Goal: Complete application form: Complete application form

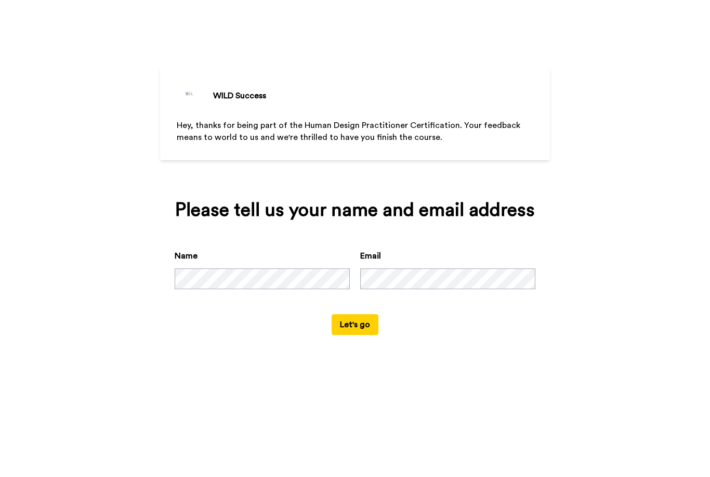
click at [369, 335] on button "Let's go" at bounding box center [355, 324] width 47 height 21
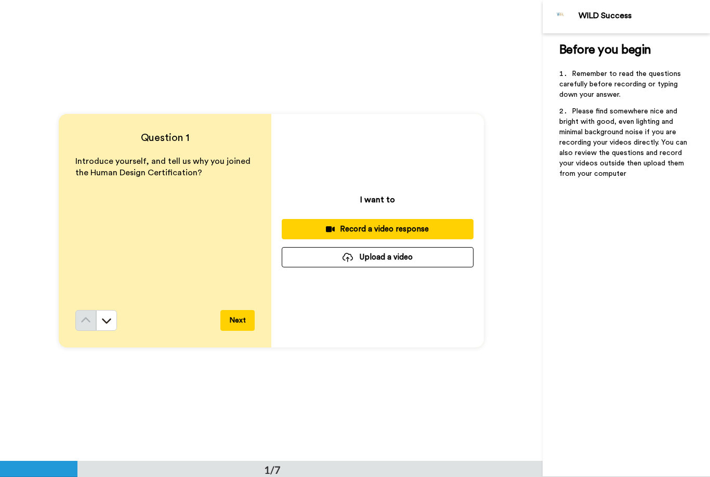
click at [429, 228] on div "Record a video response" at bounding box center [377, 229] width 175 height 11
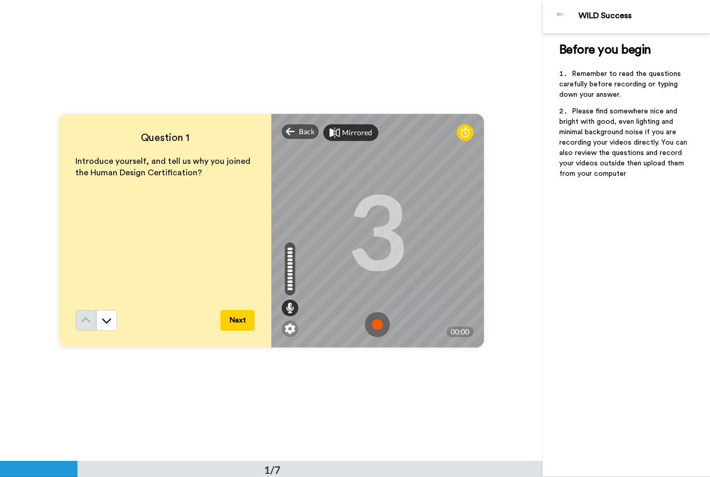
click at [357, 137] on div "Mirrored" at bounding box center [357, 132] width 30 height 10
click at [365, 134] on div "Mirror" at bounding box center [346, 132] width 47 height 17
click at [375, 324] on img at bounding box center [377, 324] width 25 height 25
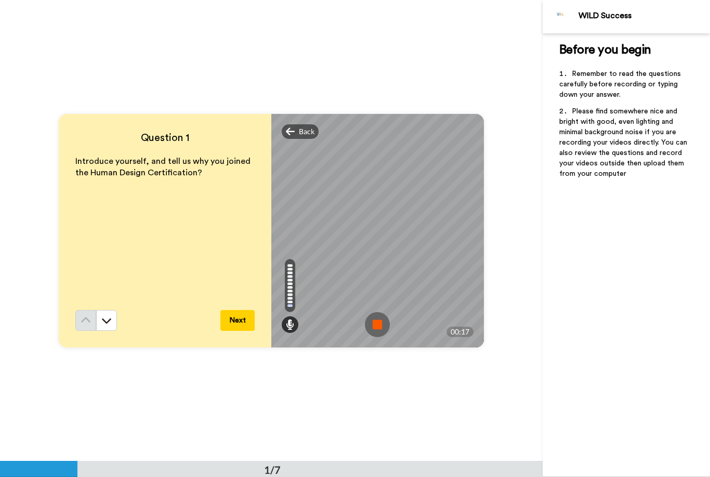
click at [374, 319] on img at bounding box center [377, 324] width 25 height 25
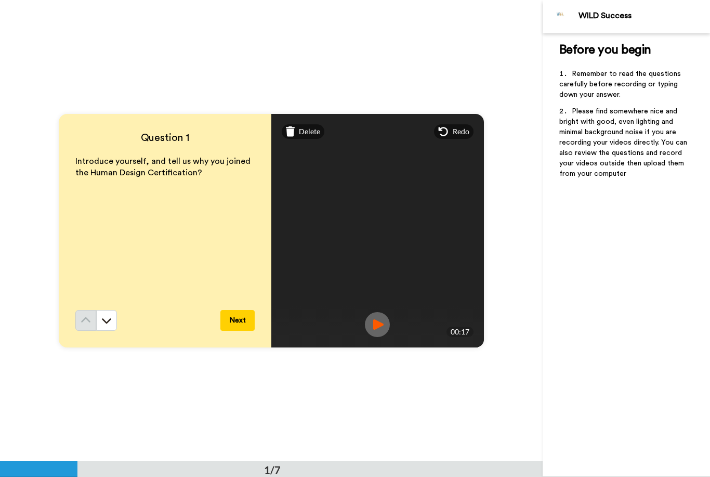
click at [382, 324] on img at bounding box center [377, 324] width 25 height 25
click at [381, 318] on img at bounding box center [377, 324] width 25 height 25
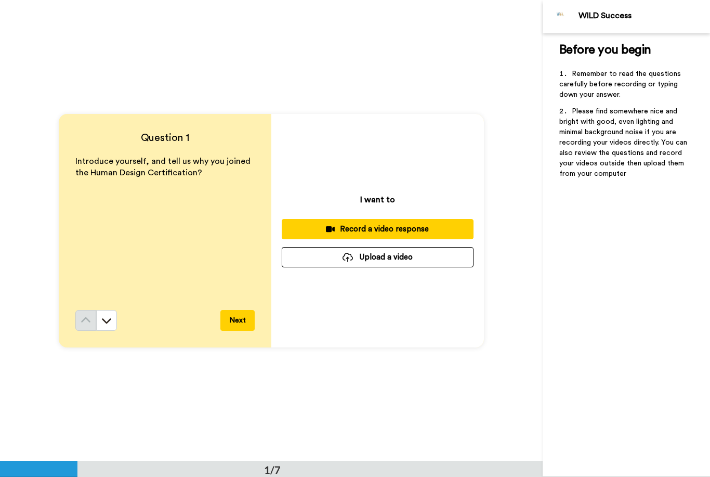
click at [444, 393] on div "Question 1 Introduce yourself, and tell us why you joined the Human Design Cert…" at bounding box center [271, 230] width 543 height 461
click at [438, 227] on div "Record a video response" at bounding box center [377, 229] width 175 height 11
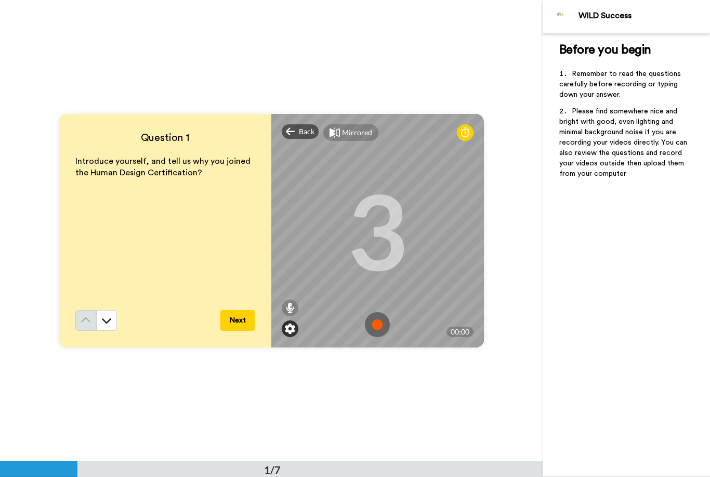
click at [292, 331] on img at bounding box center [290, 328] width 10 height 10
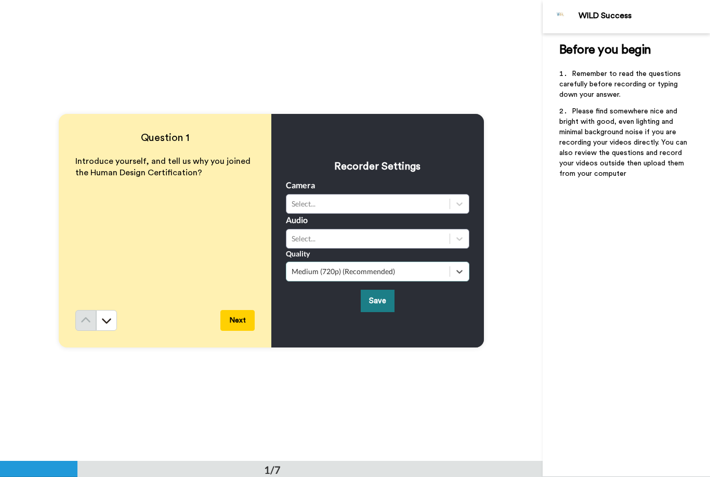
click at [378, 305] on button "Save" at bounding box center [378, 301] width 34 height 22
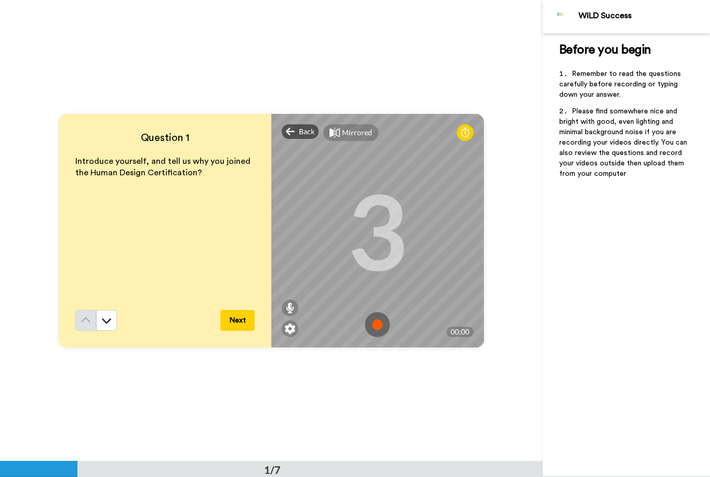
click at [384, 321] on img at bounding box center [377, 324] width 25 height 25
click at [381, 325] on img at bounding box center [377, 324] width 25 height 25
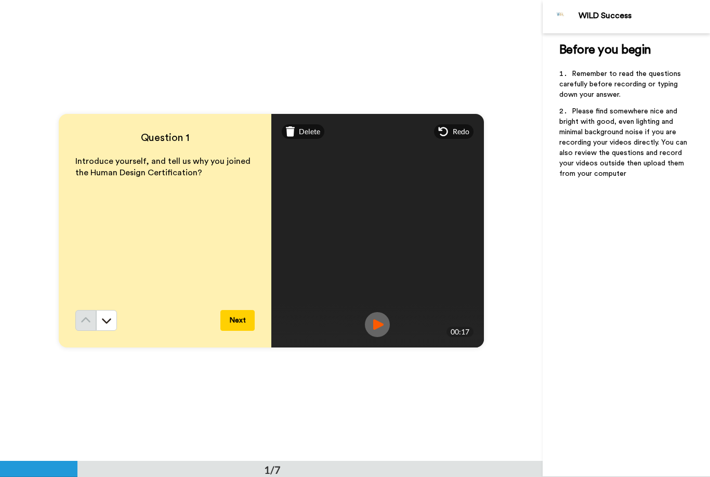
click at [244, 322] on button "Next" at bounding box center [237, 320] width 34 height 21
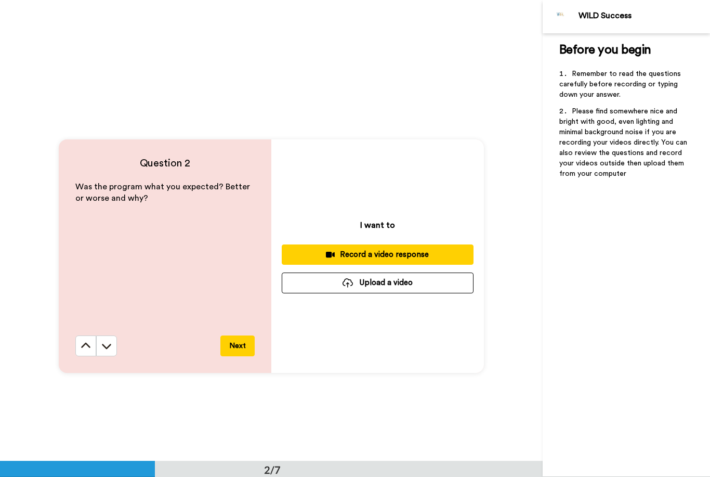
scroll to position [436, 0]
click at [435, 253] on div "Record a video response" at bounding box center [377, 253] width 175 height 11
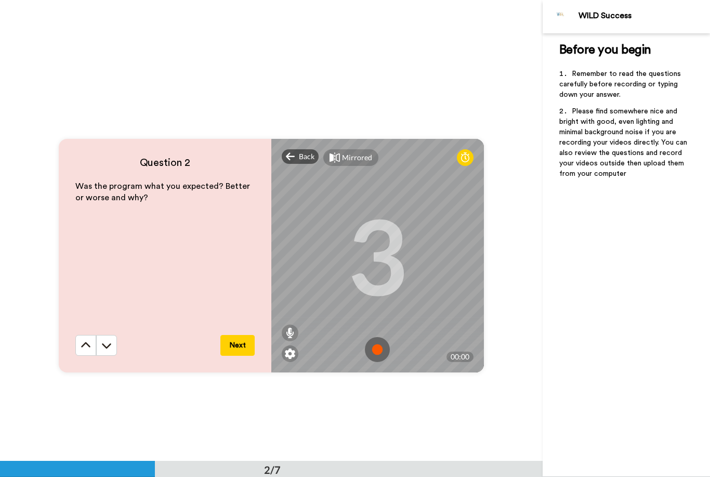
click at [378, 345] on img at bounding box center [377, 349] width 25 height 25
click at [377, 347] on img at bounding box center [377, 349] width 25 height 25
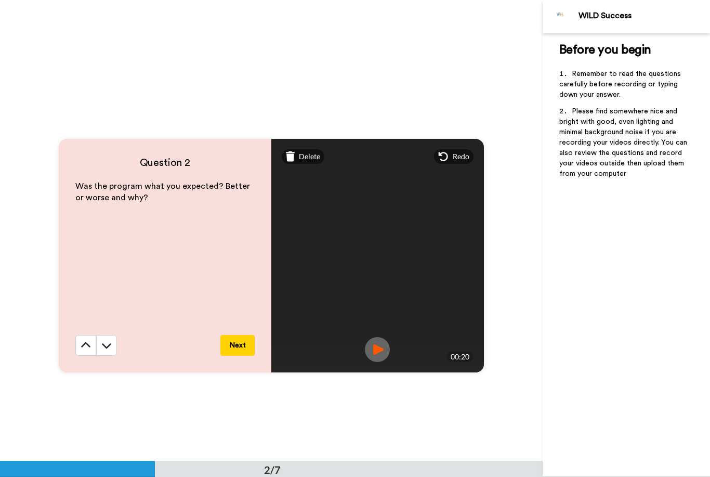
click at [378, 349] on img at bounding box center [377, 349] width 25 height 25
click at [243, 343] on button "Next" at bounding box center [237, 345] width 34 height 21
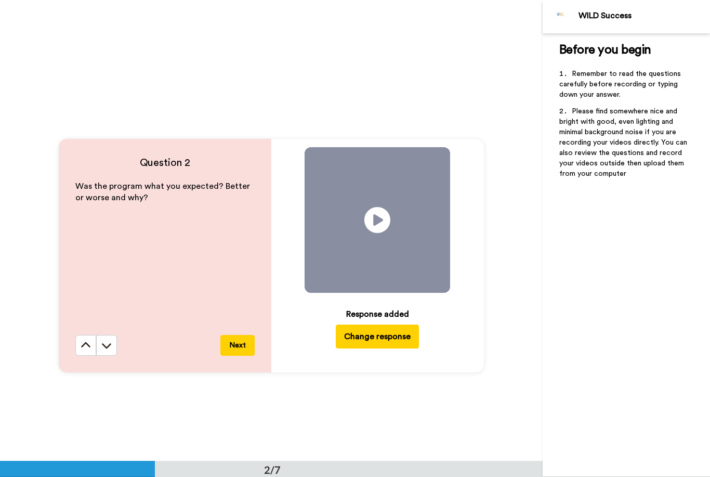
scroll to position [922, 0]
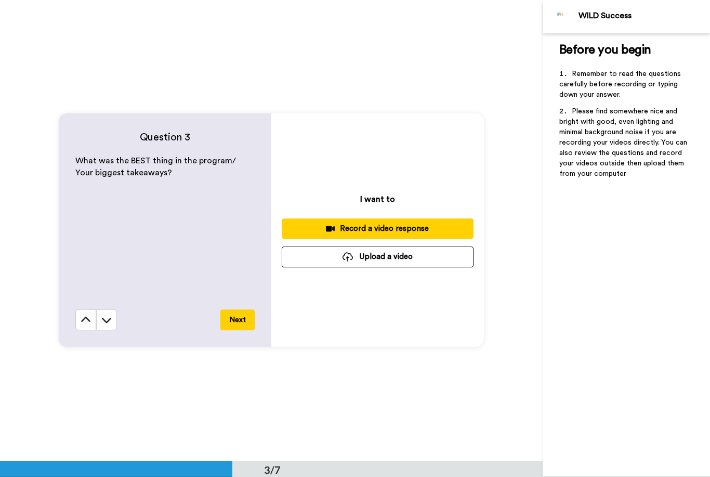
click at [438, 226] on div "Record a video response" at bounding box center [377, 228] width 175 height 11
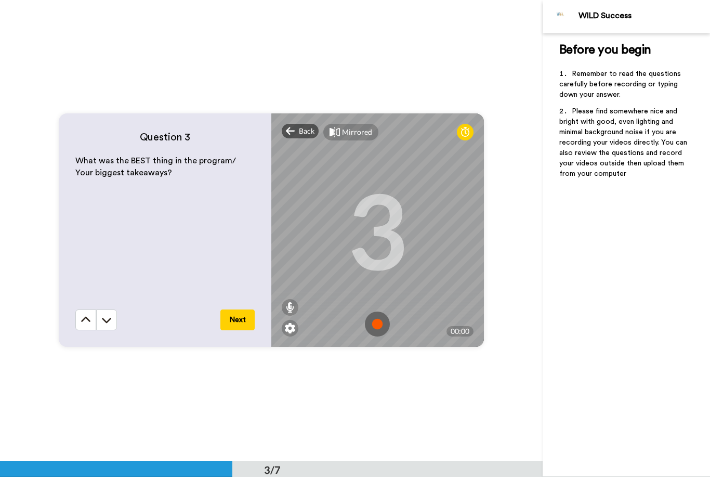
click at [375, 322] on img at bounding box center [377, 323] width 25 height 25
click at [383, 325] on img at bounding box center [377, 323] width 25 height 25
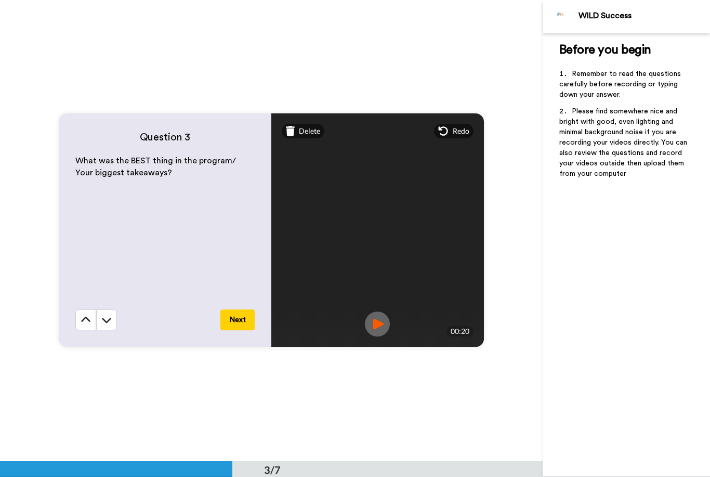
click at [243, 324] on button "Next" at bounding box center [237, 319] width 34 height 21
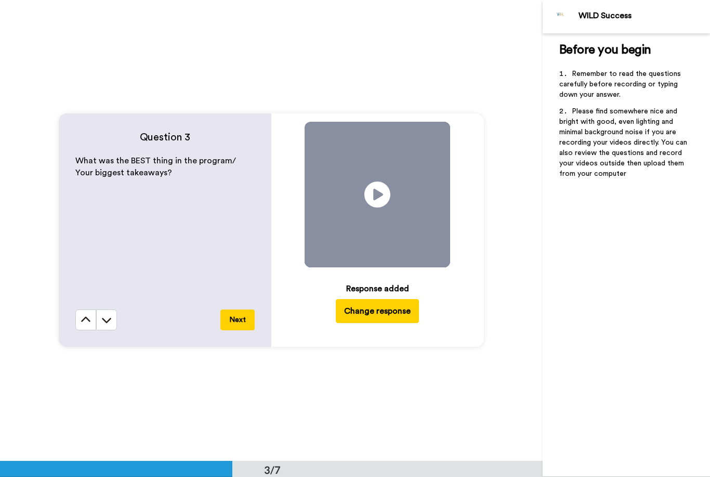
scroll to position [1382, 0]
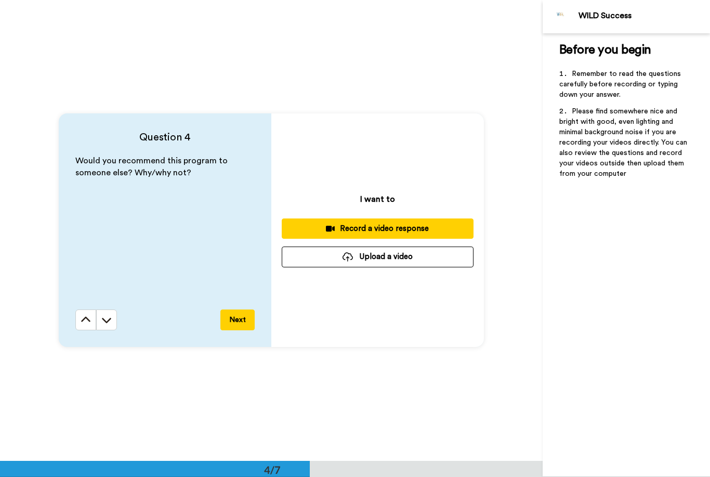
click at [441, 232] on div "Record a video response" at bounding box center [377, 228] width 175 height 11
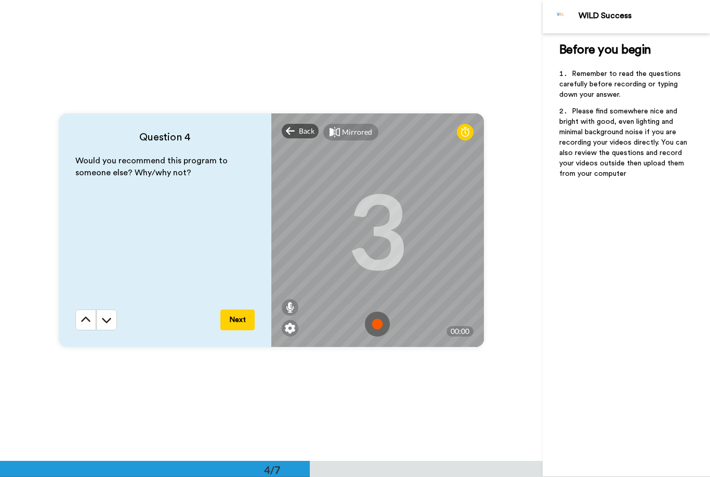
click at [380, 321] on img at bounding box center [377, 323] width 25 height 25
click at [383, 324] on img at bounding box center [377, 323] width 25 height 25
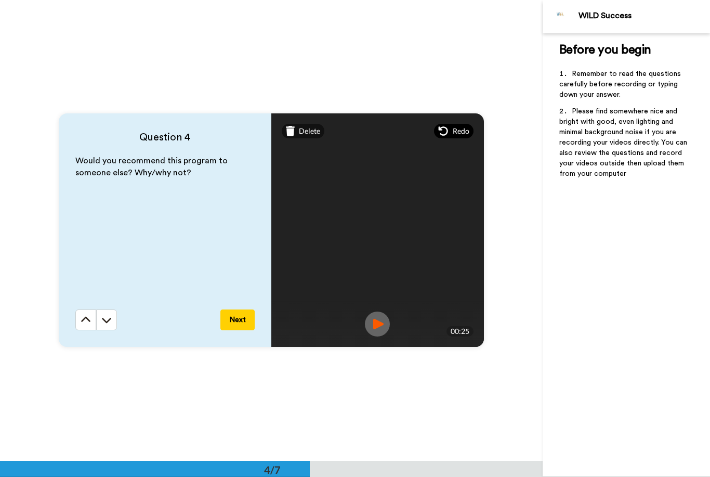
click at [470, 125] on div "Redo" at bounding box center [454, 131] width 40 height 15
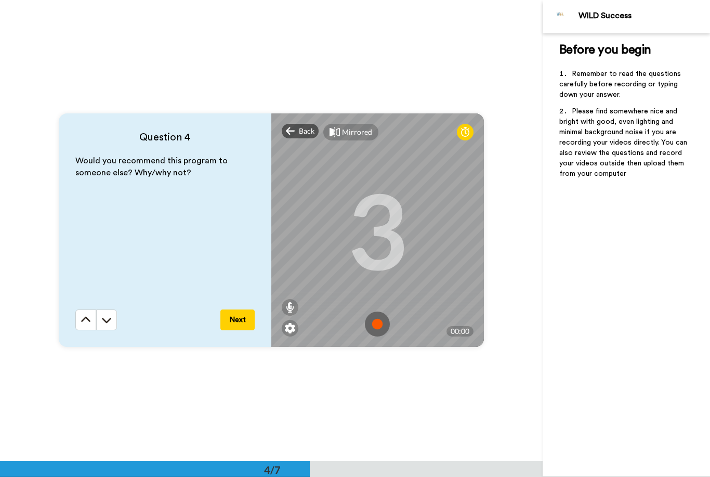
click at [378, 327] on img at bounding box center [377, 323] width 25 height 25
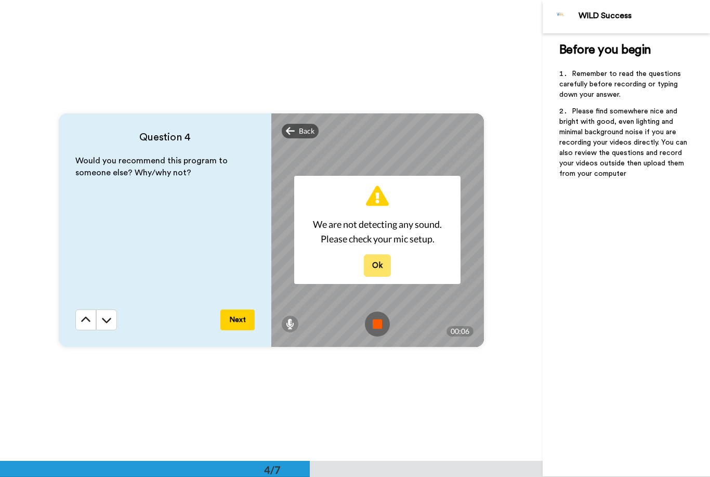
click at [380, 266] on button "Ok" at bounding box center [377, 265] width 27 height 22
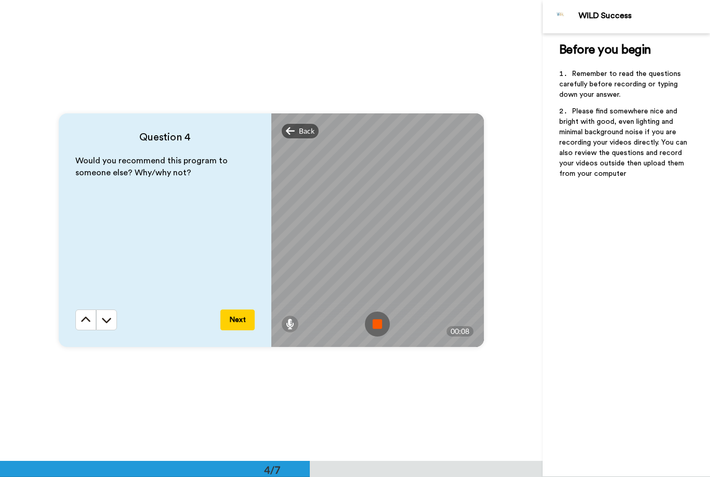
click at [378, 322] on img at bounding box center [377, 323] width 25 height 25
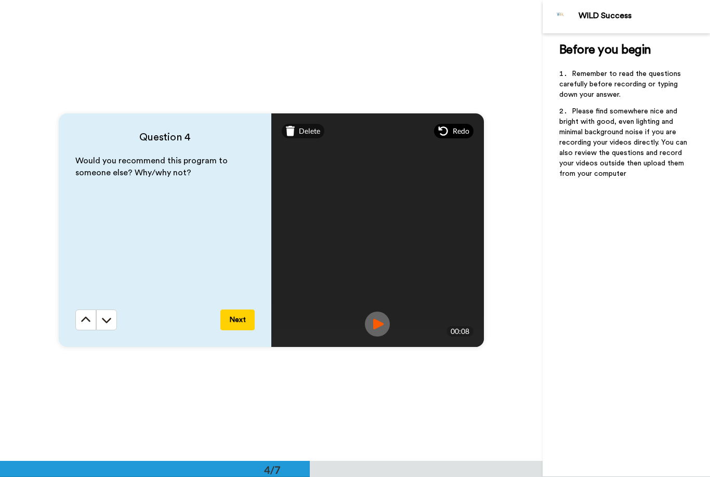
click at [459, 134] on span "Redo" at bounding box center [461, 131] width 17 height 10
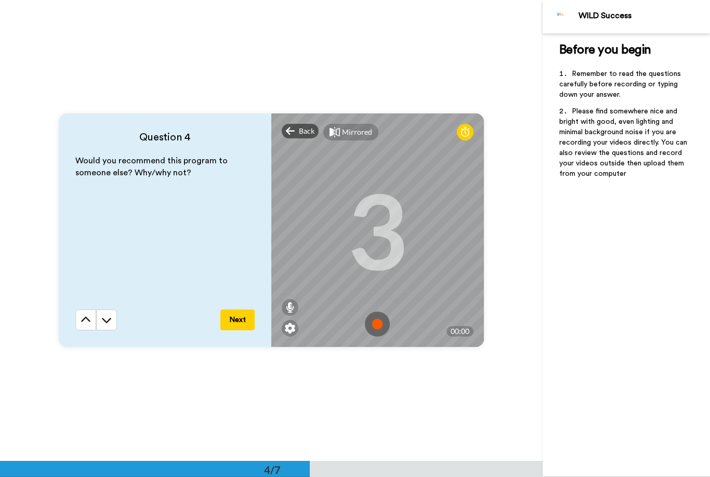
click at [377, 321] on img at bounding box center [377, 323] width 25 height 25
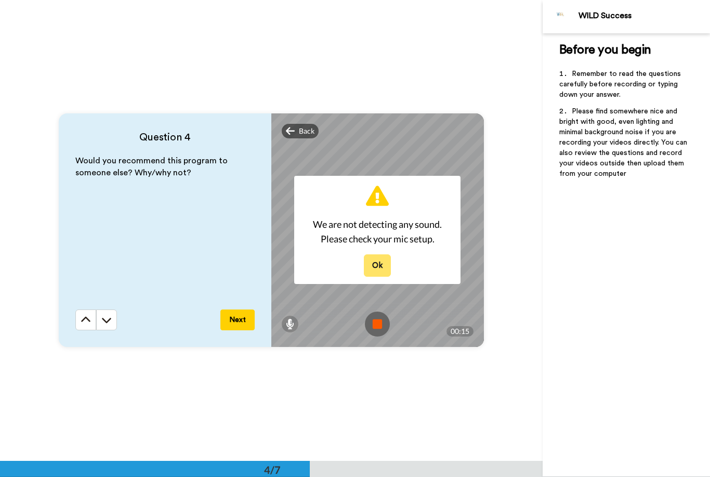
click at [377, 268] on button "Ok" at bounding box center [377, 265] width 27 height 22
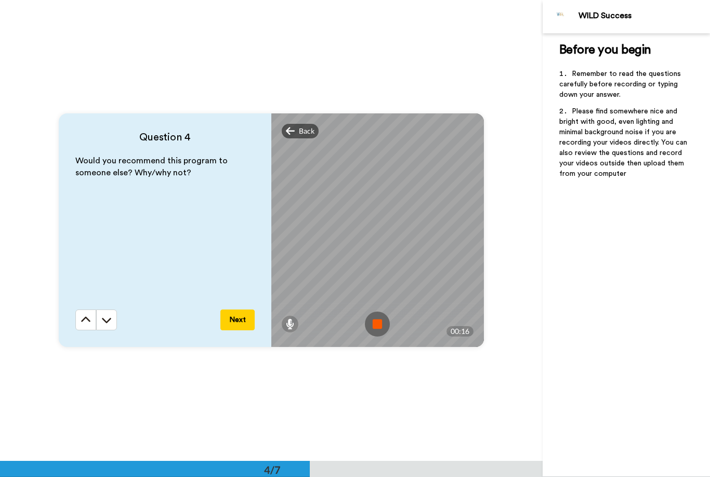
click at [383, 323] on img at bounding box center [377, 323] width 25 height 25
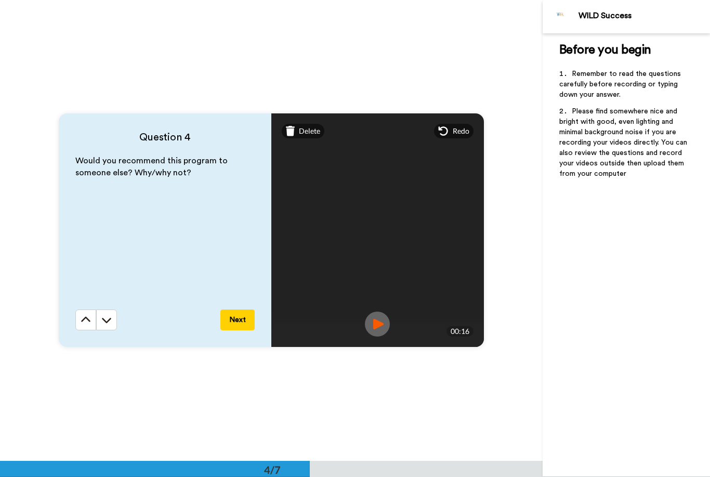
click at [379, 326] on img at bounding box center [377, 323] width 25 height 25
click at [245, 321] on button "Next" at bounding box center [237, 319] width 34 height 21
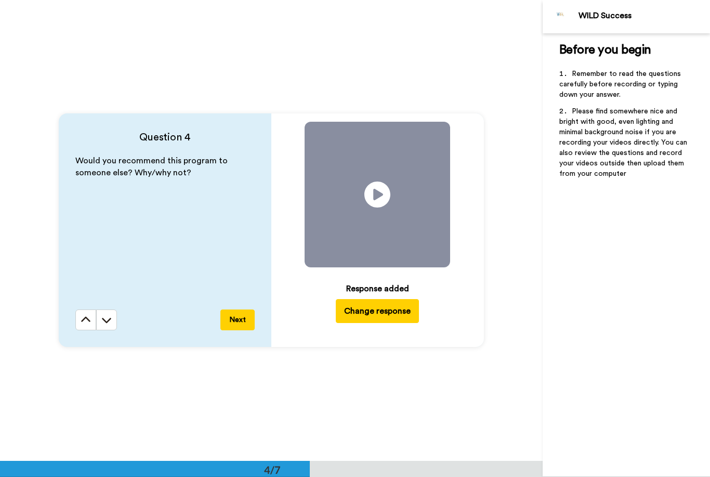
scroll to position [1843, 0]
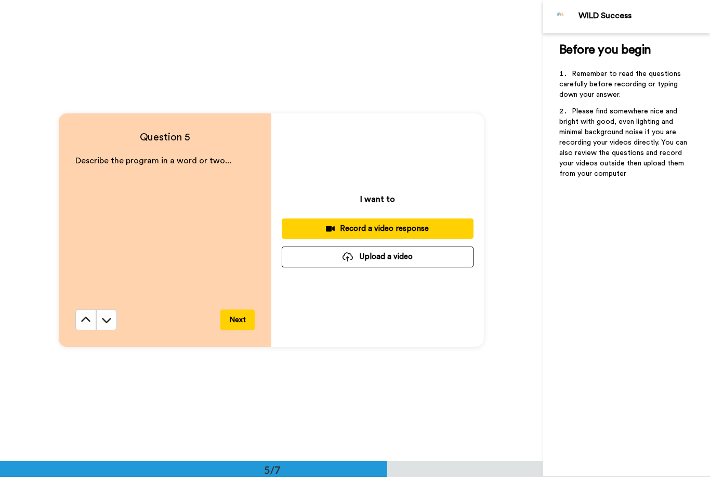
click at [430, 229] on div "Record a video response" at bounding box center [377, 228] width 175 height 11
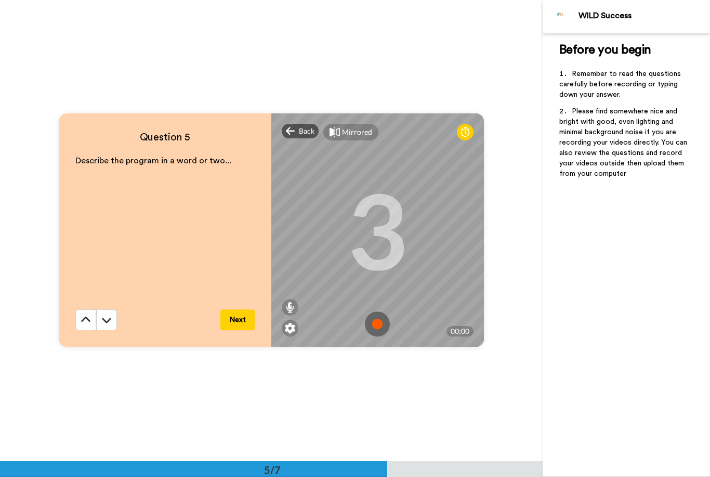
click at [382, 327] on img at bounding box center [377, 323] width 25 height 25
click at [380, 324] on img at bounding box center [377, 323] width 25 height 25
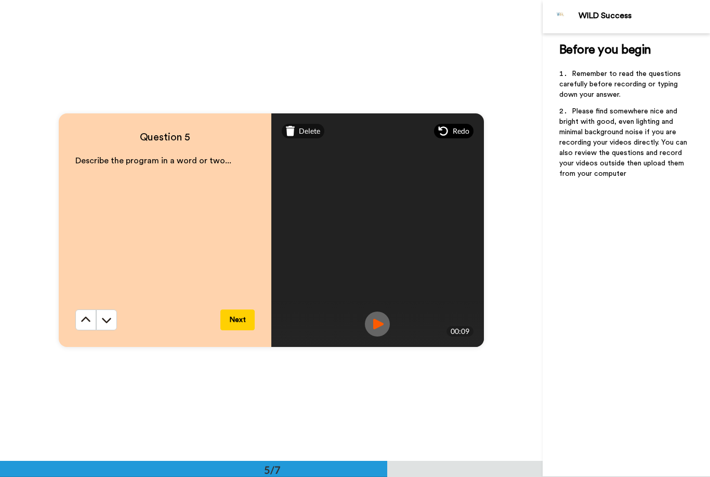
click at [453, 133] on span "Redo" at bounding box center [461, 131] width 17 height 10
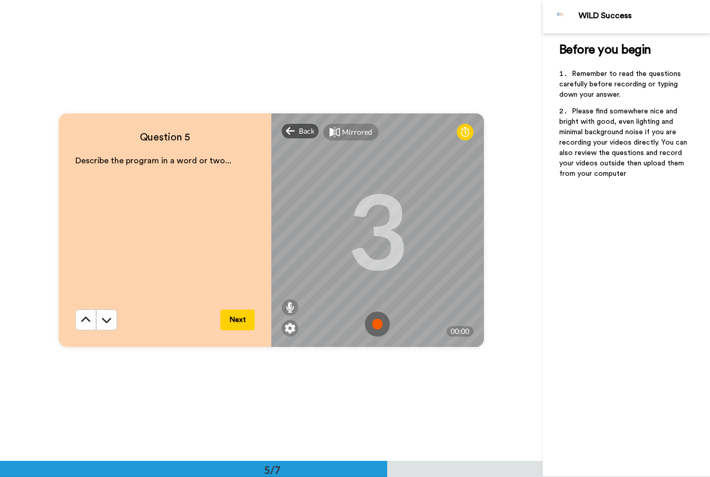
click at [378, 323] on img at bounding box center [377, 323] width 25 height 25
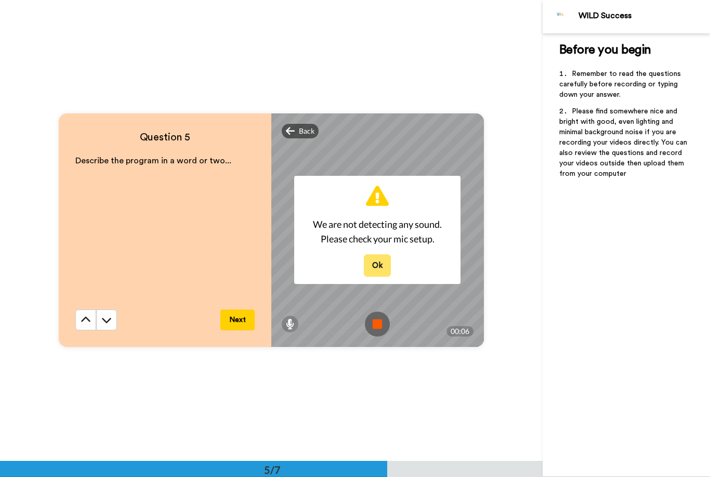
click at [376, 271] on button "Ok" at bounding box center [377, 265] width 27 height 22
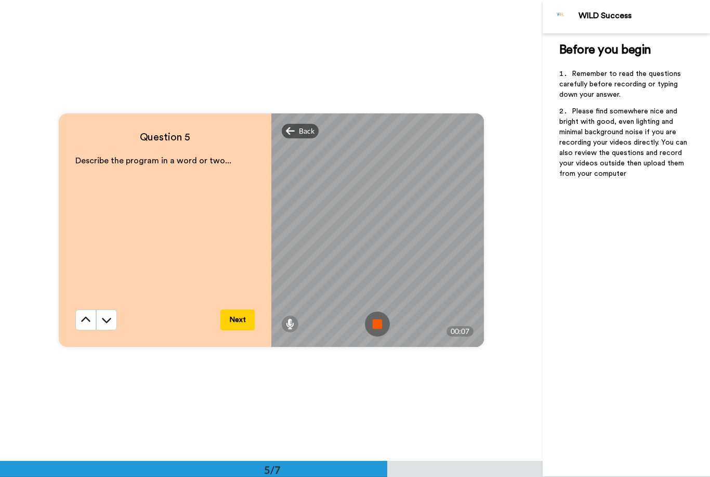
click at [380, 326] on img at bounding box center [377, 323] width 25 height 25
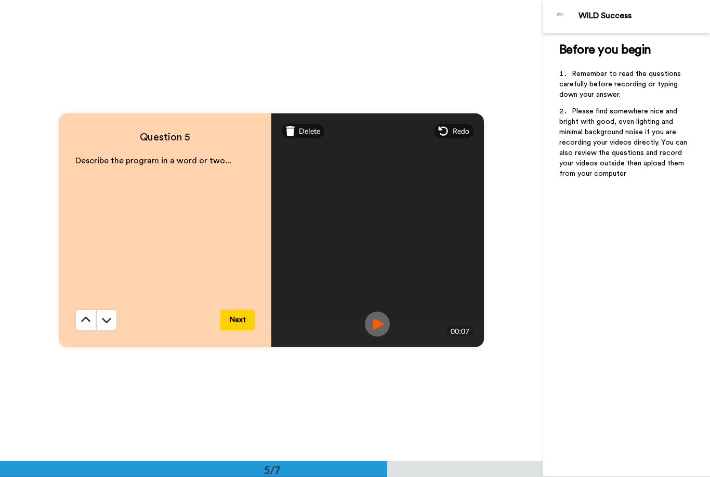
click at [383, 323] on img at bounding box center [377, 323] width 25 height 25
click at [455, 135] on span "Redo" at bounding box center [461, 131] width 17 height 10
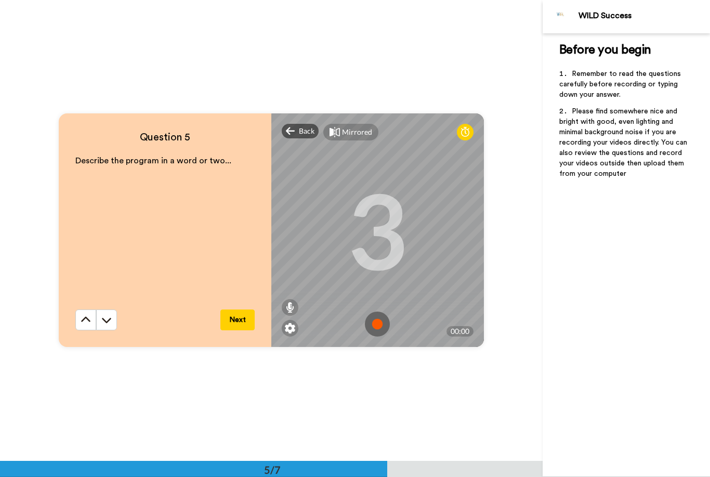
click at [376, 326] on img at bounding box center [377, 323] width 25 height 25
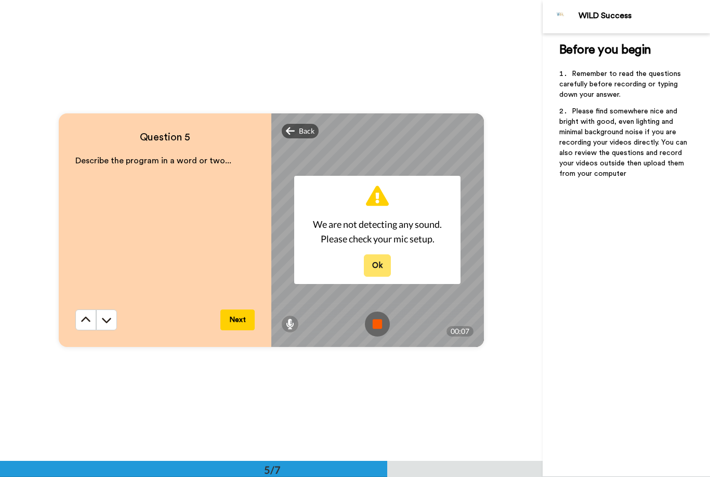
click at [383, 264] on button "Ok" at bounding box center [377, 265] width 27 height 22
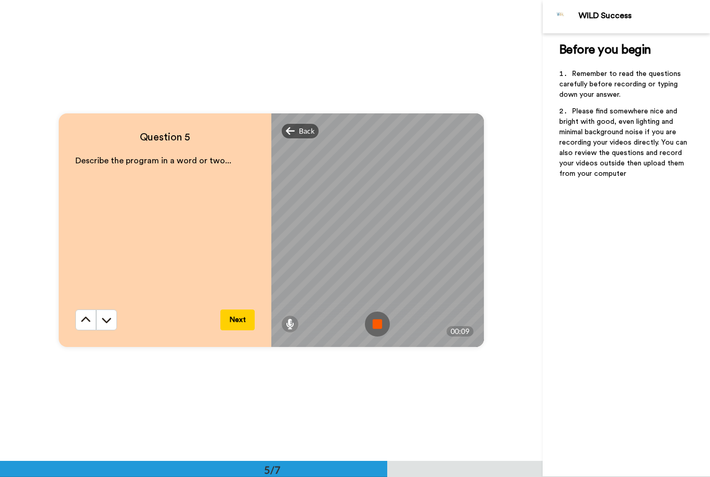
click at [382, 325] on img at bounding box center [377, 323] width 25 height 25
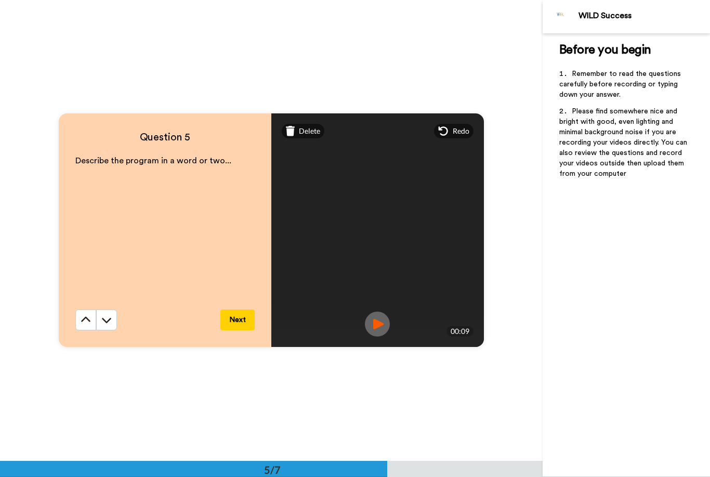
click at [381, 323] on img at bounding box center [377, 323] width 25 height 25
click at [246, 317] on button "Next" at bounding box center [237, 319] width 34 height 21
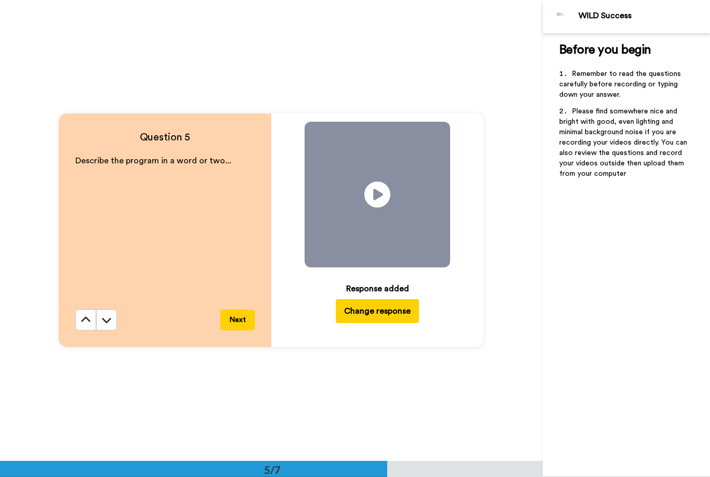
scroll to position [2303, 0]
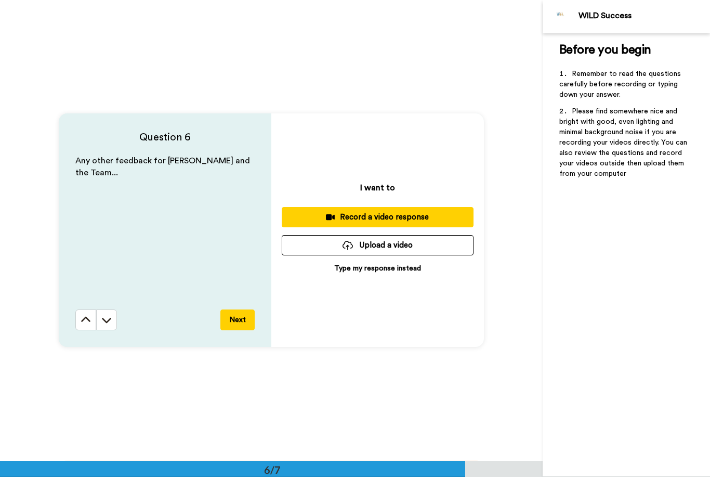
click at [243, 319] on button "Next" at bounding box center [237, 319] width 34 height 21
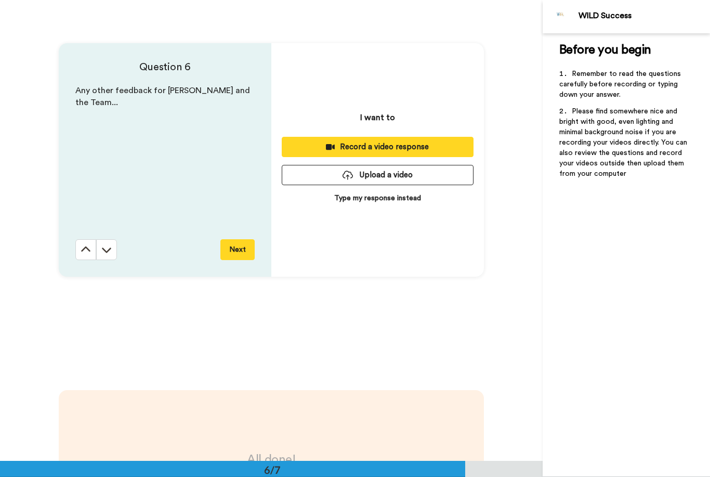
scroll to position [2345, 0]
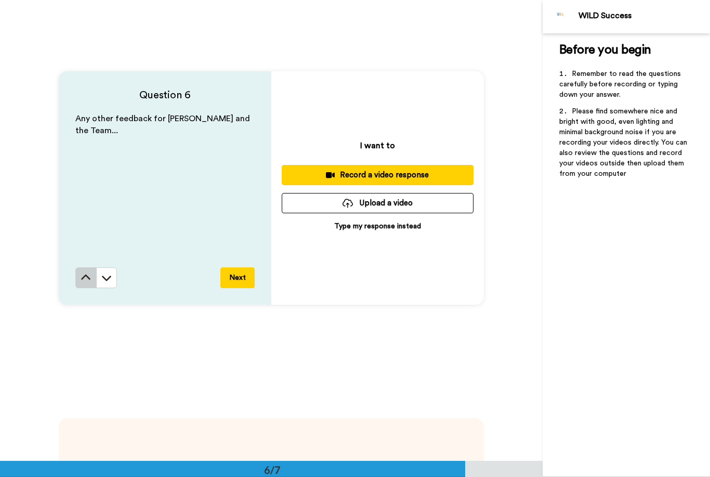
click at [95, 278] on button at bounding box center [85, 277] width 21 height 21
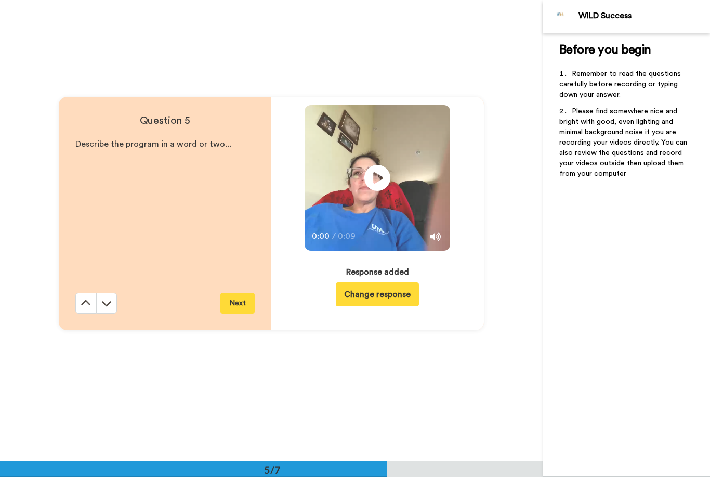
scroll to position [1843, 0]
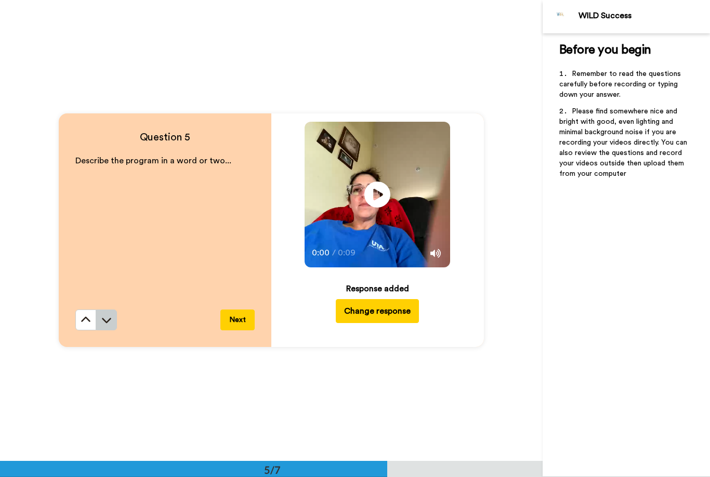
click at [113, 325] on button at bounding box center [106, 319] width 21 height 21
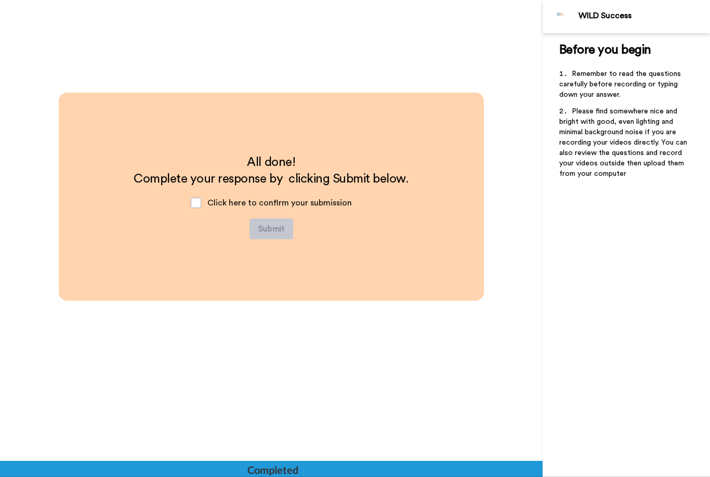
scroll to position [2696, 0]
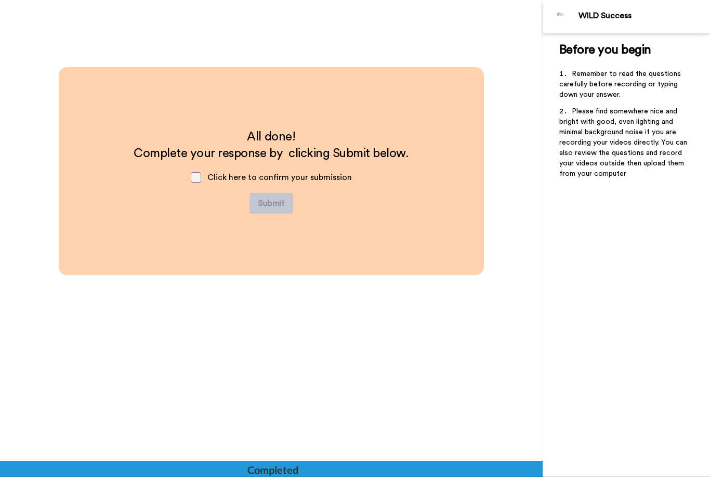
click at [199, 182] on span at bounding box center [196, 177] width 10 height 10
click at [198, 182] on span at bounding box center [196, 177] width 10 height 10
click at [201, 168] on div "Click here to confirm your submission" at bounding box center [271, 177] width 178 height 31
click at [201, 175] on span at bounding box center [196, 177] width 10 height 10
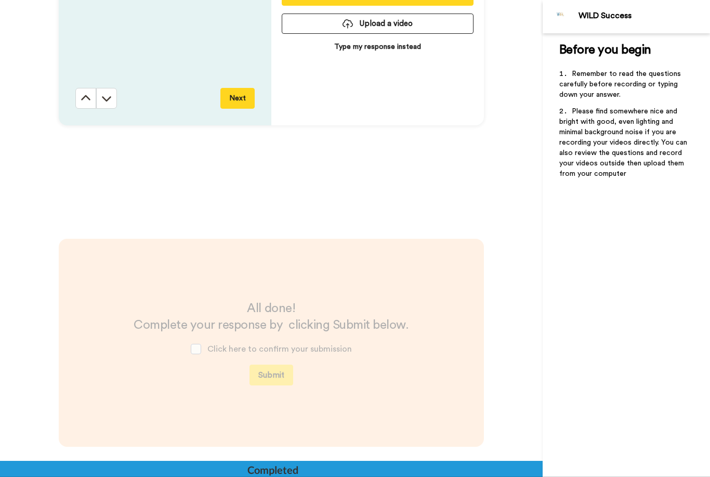
scroll to position [2527, 0]
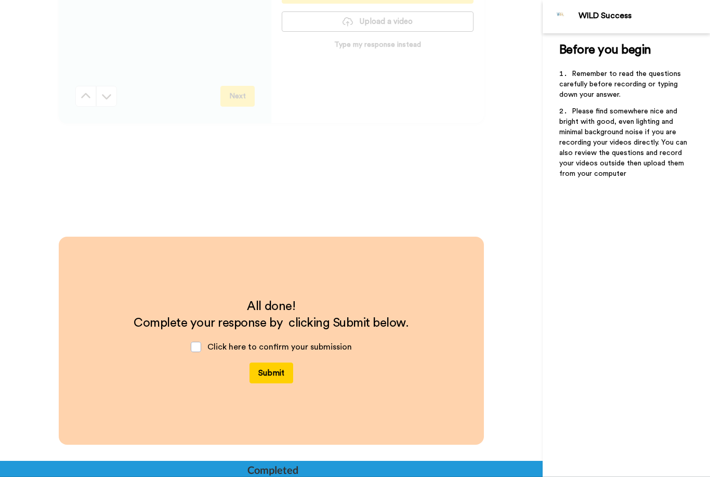
click at [274, 374] on button "Submit" at bounding box center [271, 372] width 44 height 21
